Goal: Task Accomplishment & Management: Use online tool/utility

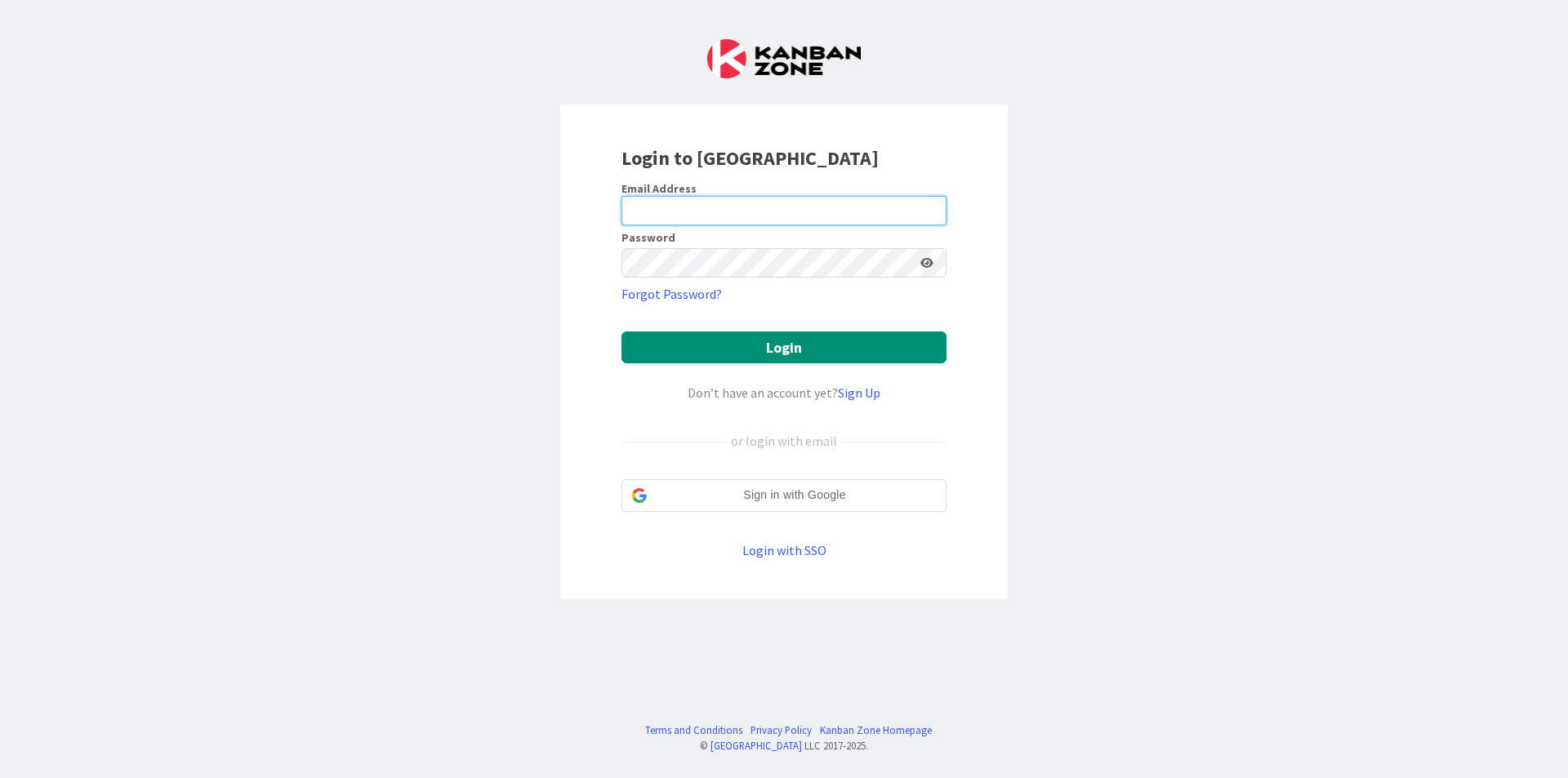
click at [826, 211] on input "email" at bounding box center [784, 211] width 325 height 29
type input "[EMAIL_ADDRESS][DOMAIN_NAME]"
click at [1045, 271] on div "Login to [GEOGRAPHIC_DATA] Email Address [EMAIL_ADDRESS][DOMAIN_NAME] Password …" at bounding box center [784, 389] width 1568 height 778
click at [622, 332] on button "Login" at bounding box center [784, 347] width 325 height 32
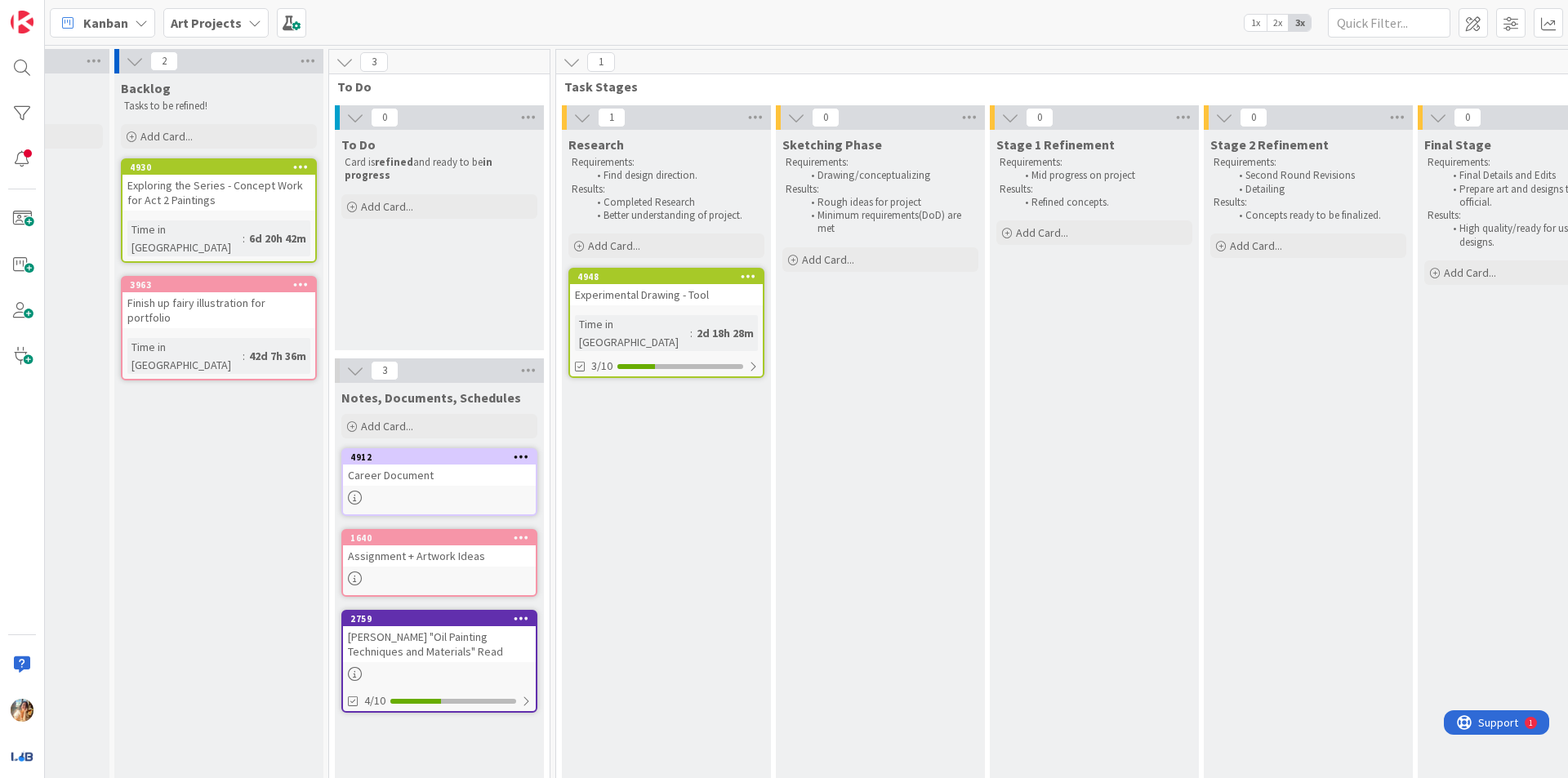
scroll to position [0, 159]
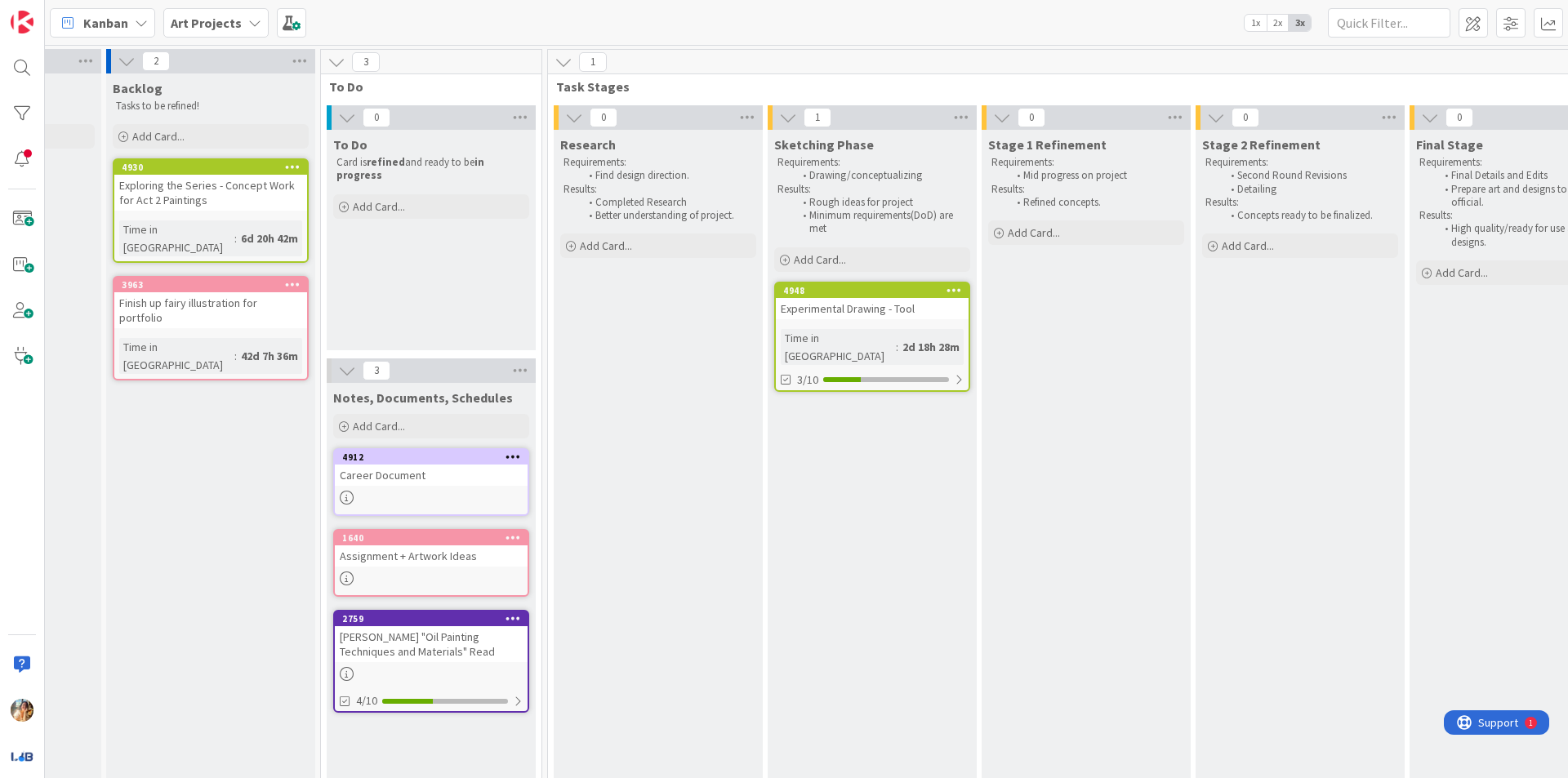
click at [869, 307] on div "Experimental Drawing - Tool" at bounding box center [873, 308] width 193 height 21
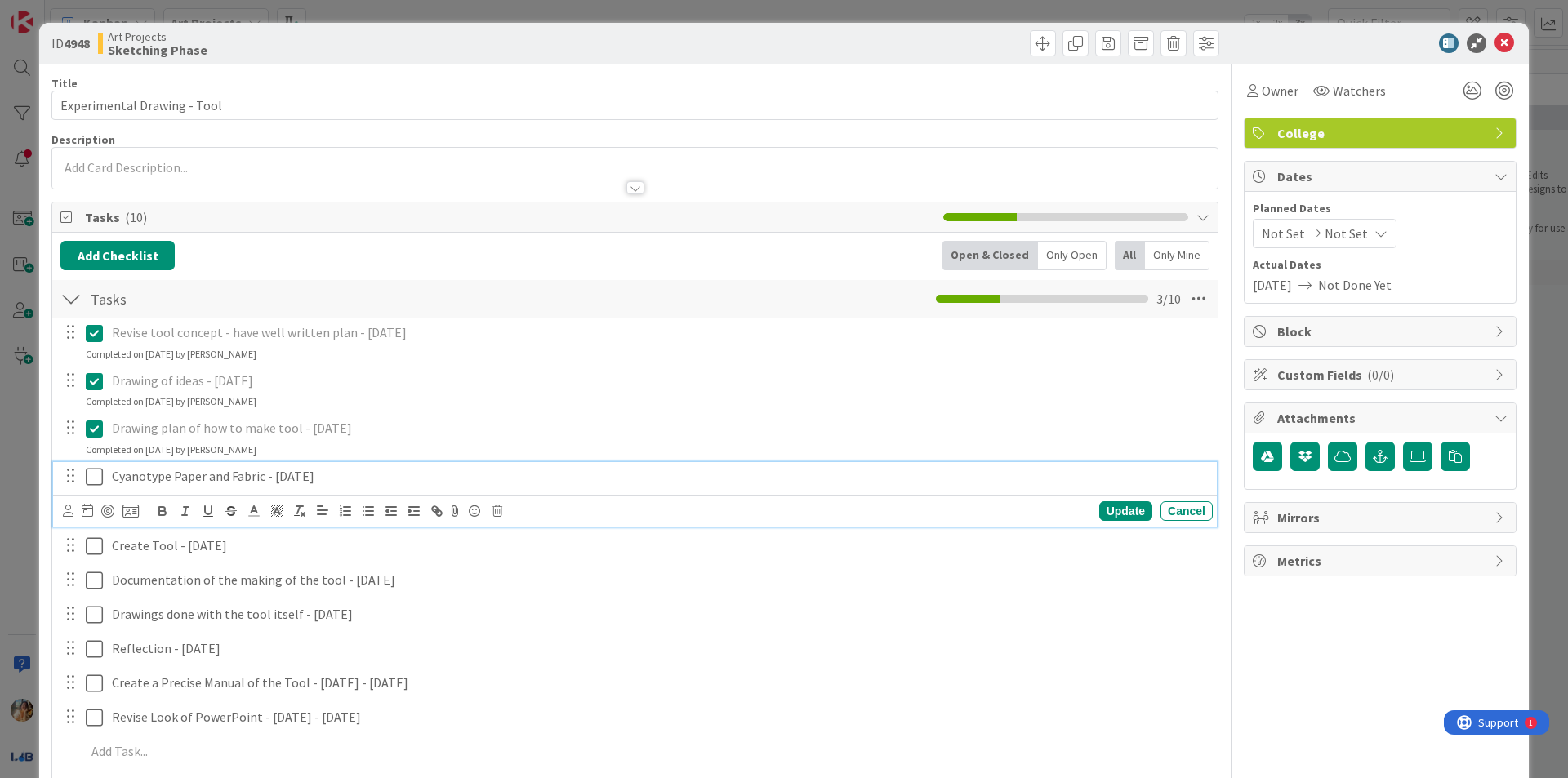
click at [90, 477] on icon at bounding box center [94, 477] width 18 height 19
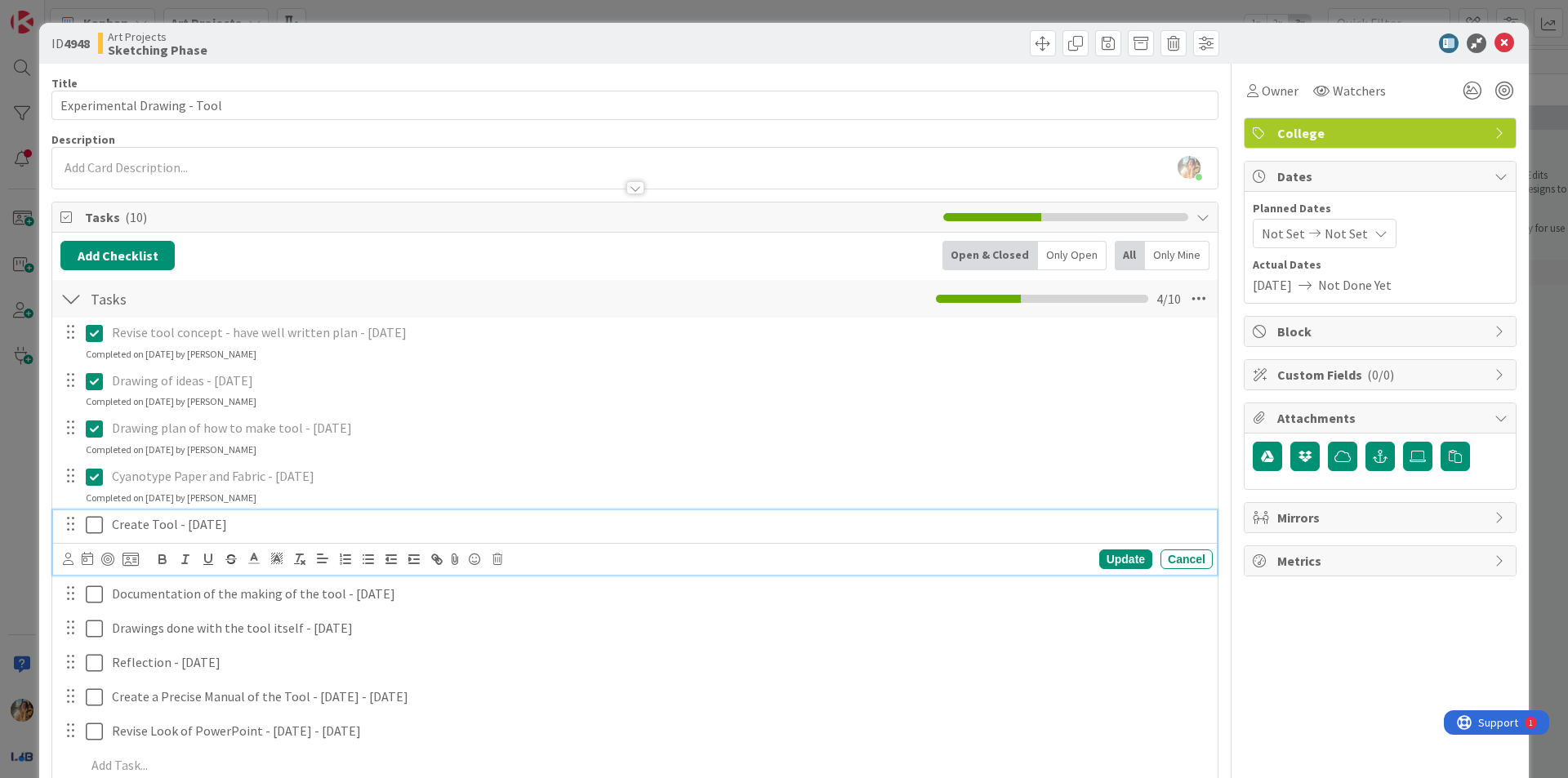
click at [90, 519] on icon at bounding box center [94, 525] width 18 height 19
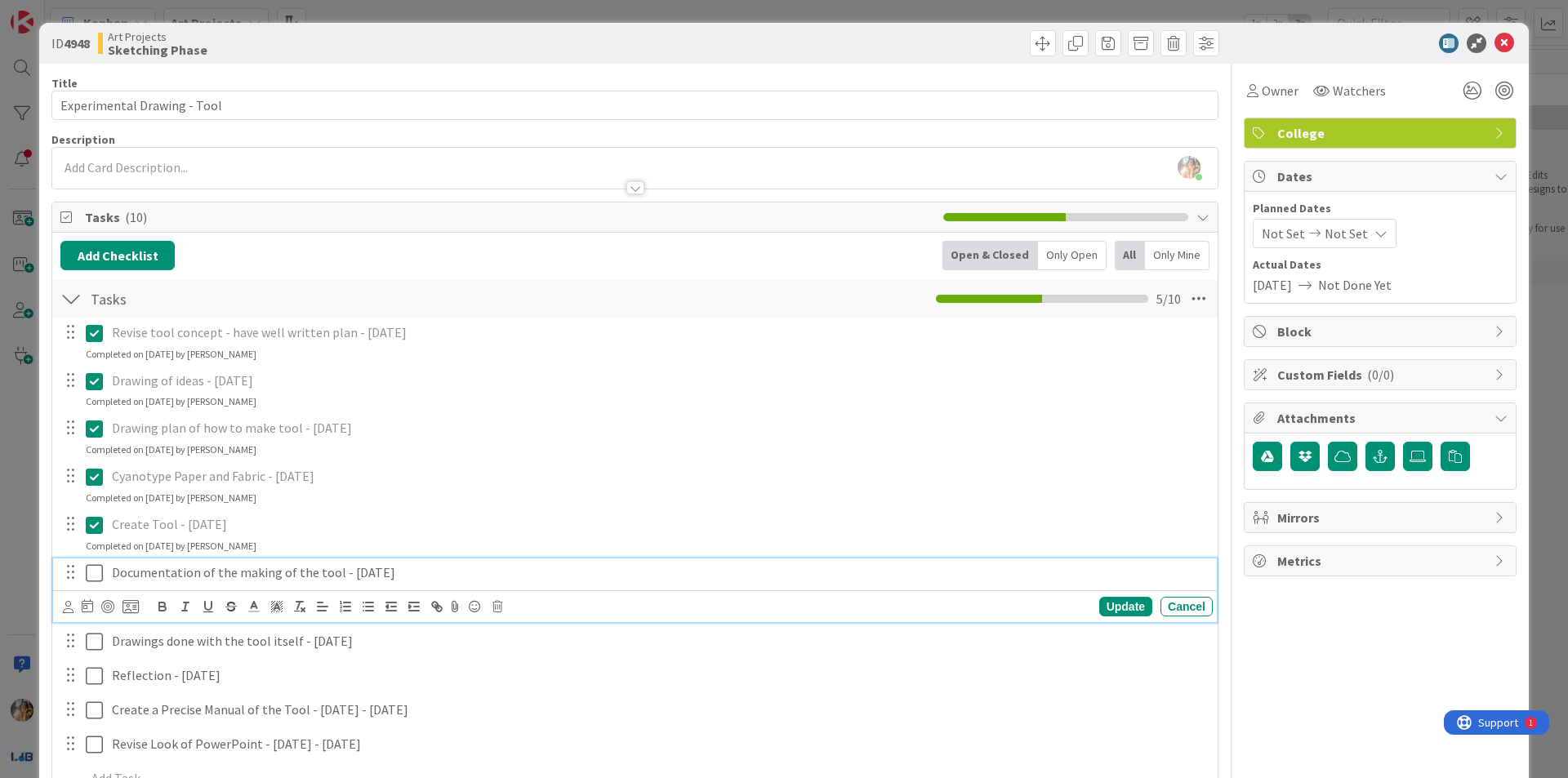
click at [91, 569] on icon at bounding box center [94, 573] width 18 height 19
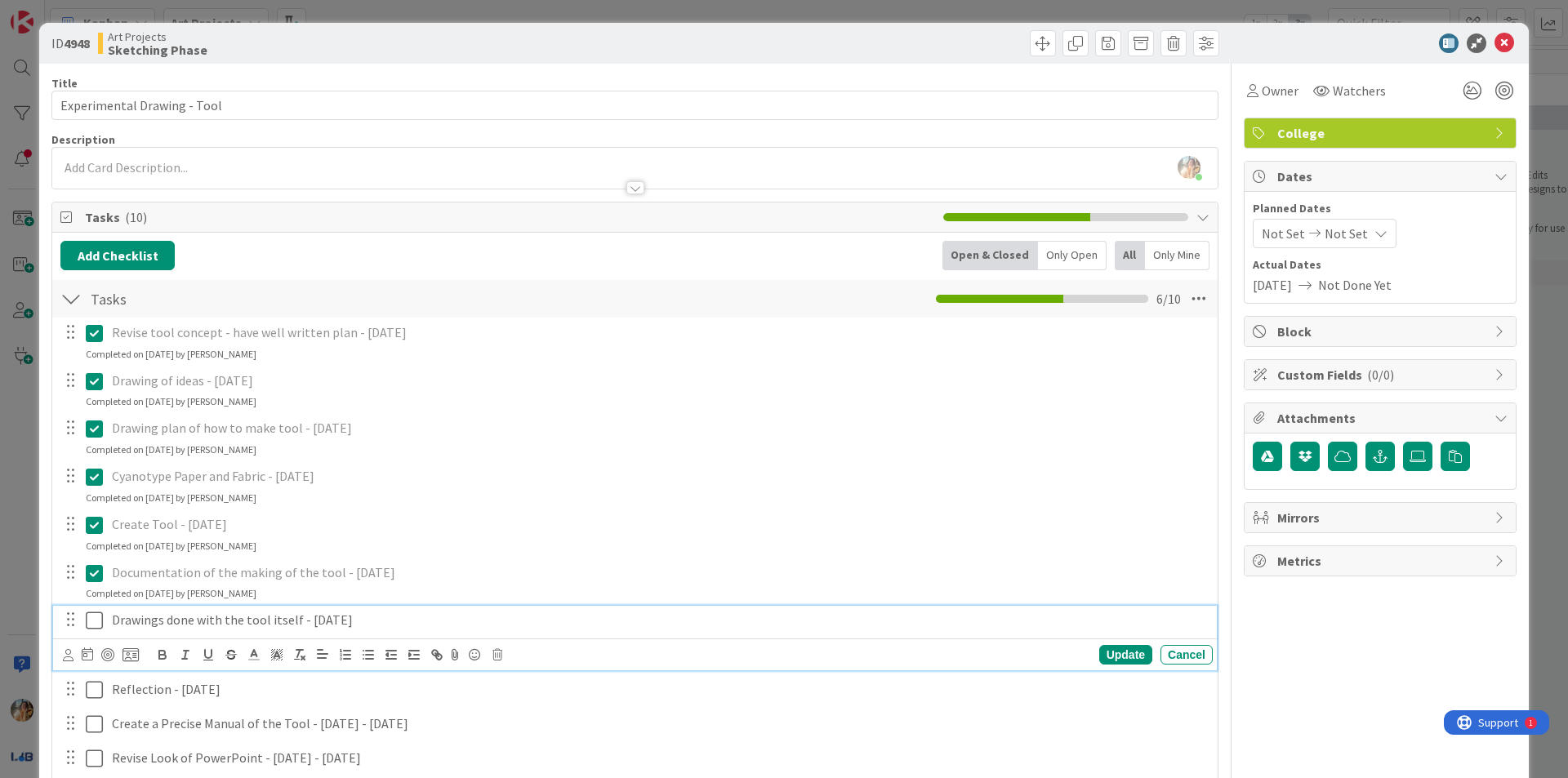
click at [92, 618] on icon at bounding box center [94, 620] width 18 height 19
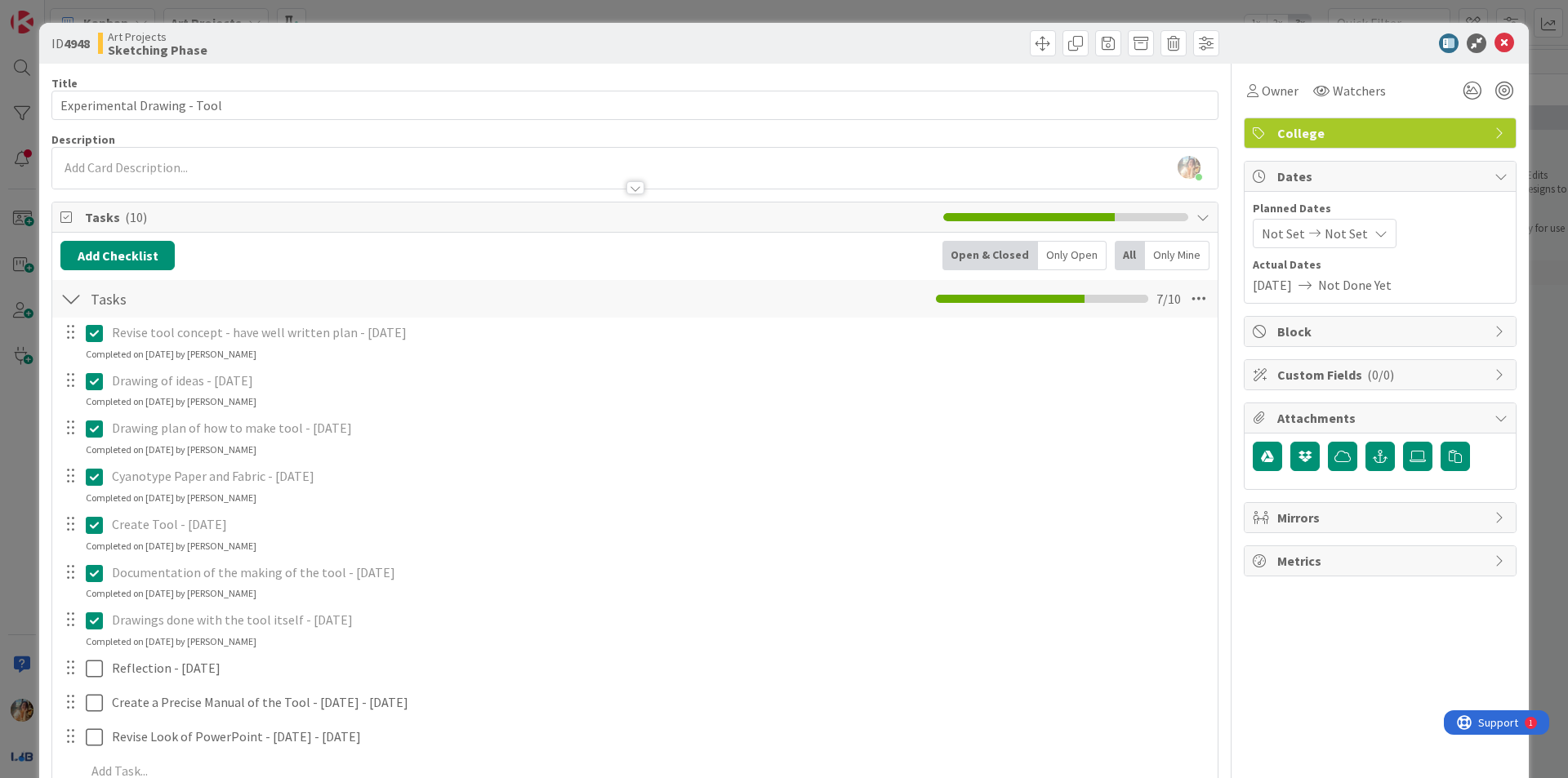
click at [0, 486] on div "ID 4948 Art Projects Sketching Phase Title 27 / 128 Experimental Drawing - Tool…" at bounding box center [784, 389] width 1568 height 778
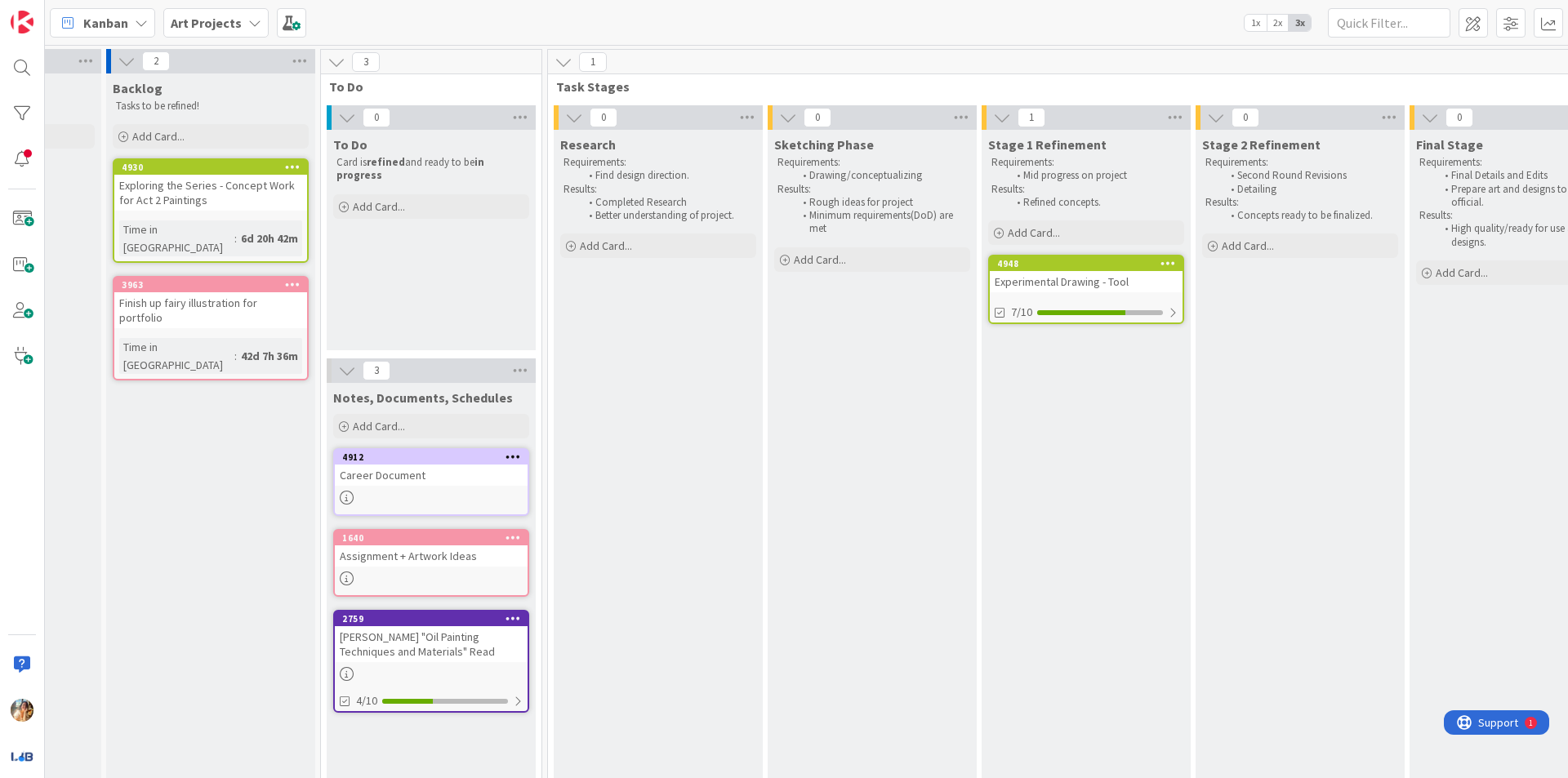
click at [792, 757] on div "Sketching Phase Requirements: Drawing/conceptualizing Results: Rough ideas for …" at bounding box center [872, 648] width 209 height 1036
drag, startPoint x: 802, startPoint y: 763, endPoint x: 812, endPoint y: 766, distance: 10.4
click at [810, 766] on div "0 Projects Project Reference Cards Add Card... 2 Backlog Tasks to be refined! A…" at bounding box center [806, 411] width 1523 height 733
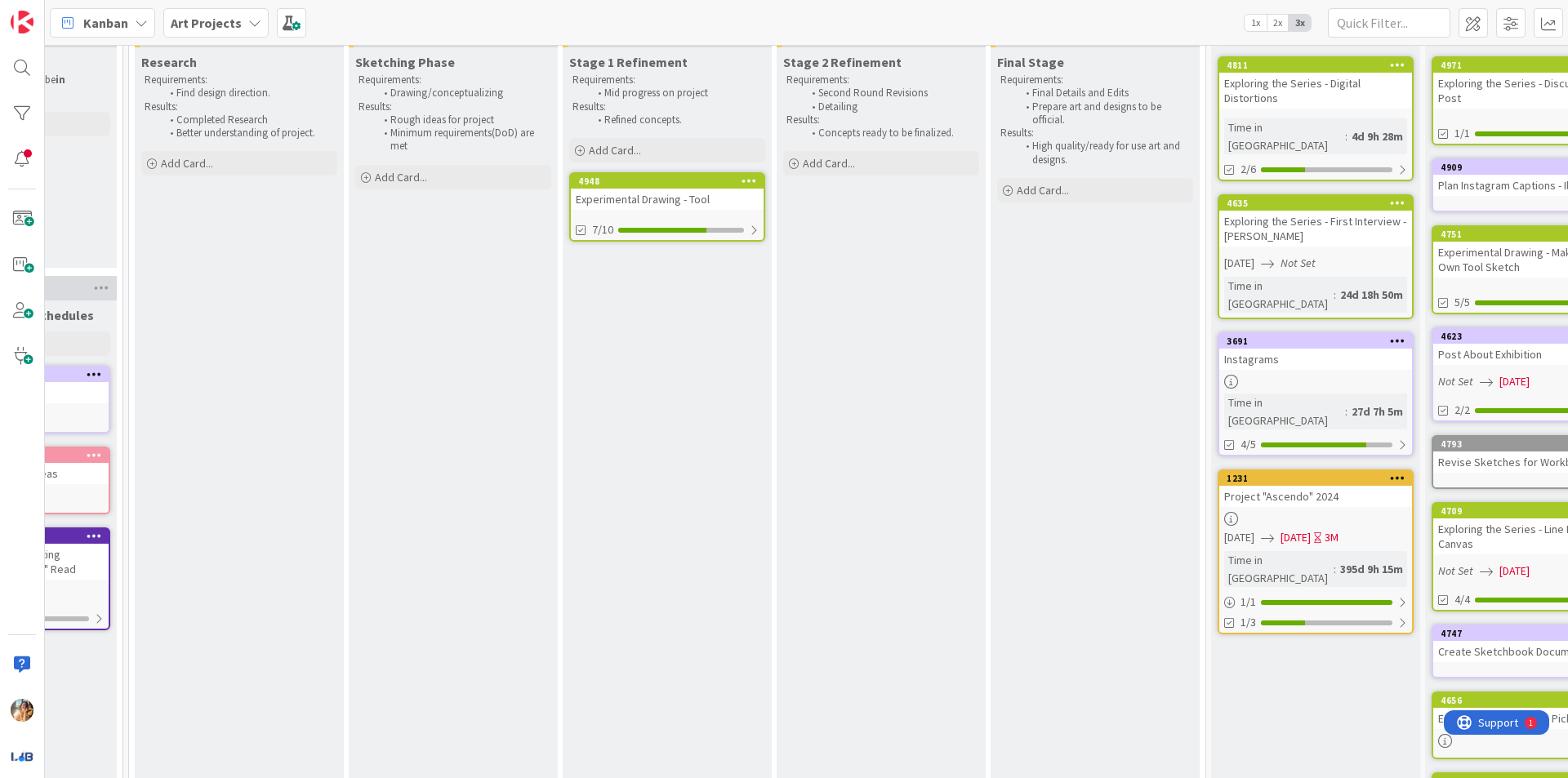
click at [1019, 541] on div "Final Stage Requirements: Final Details and Edits Prepare art and designs to be…" at bounding box center [1094, 565] width 209 height 1036
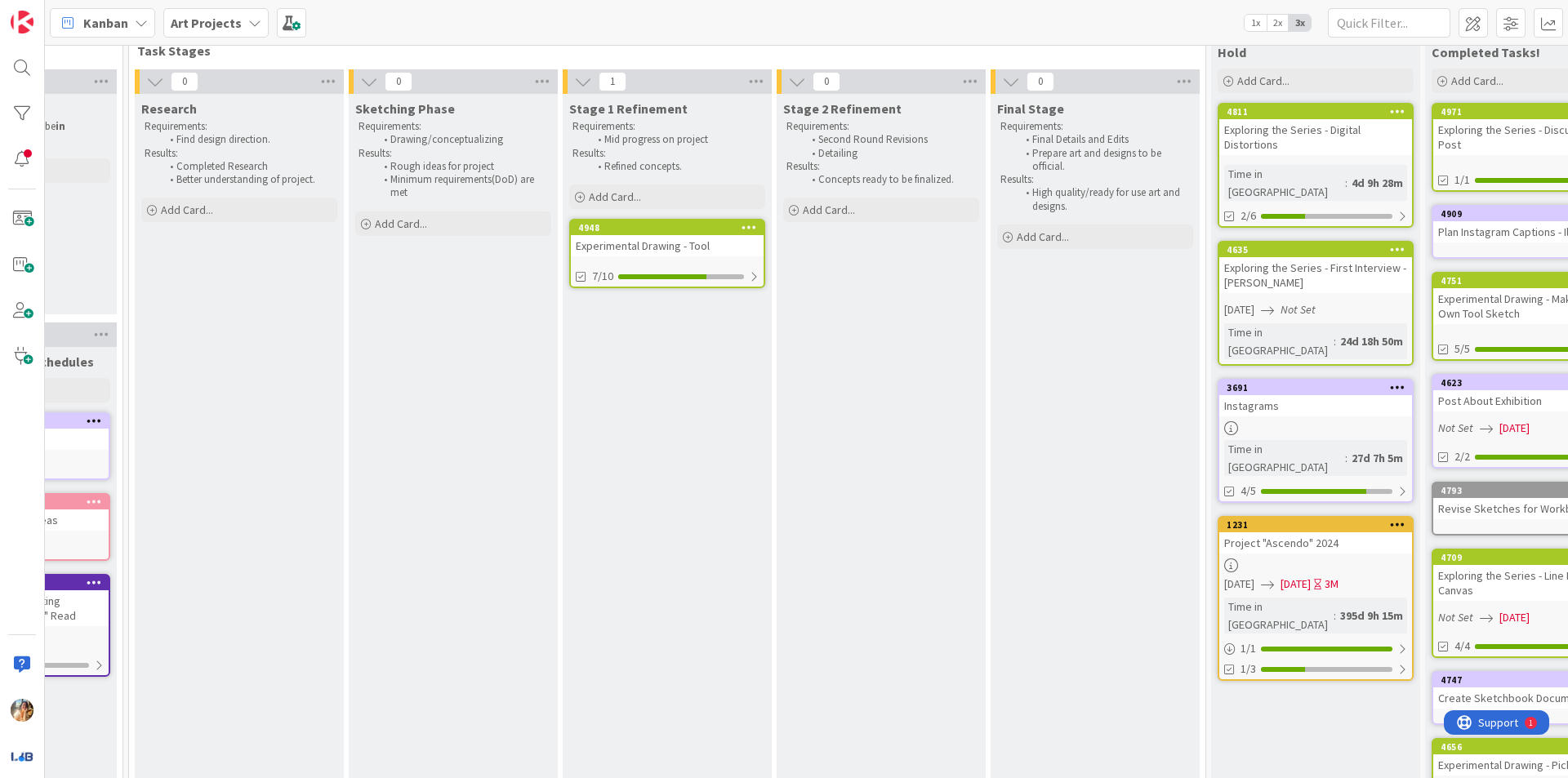
scroll to position [0, 578]
